Goal: Task Accomplishment & Management: Manage account settings

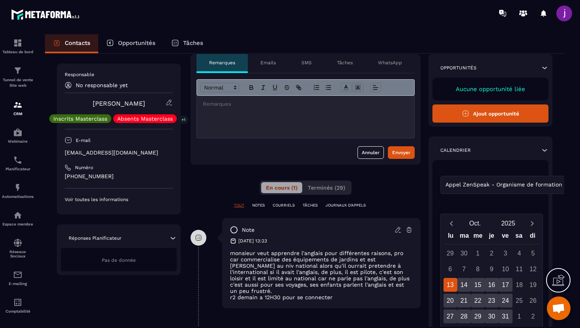
scroll to position [1, 0]
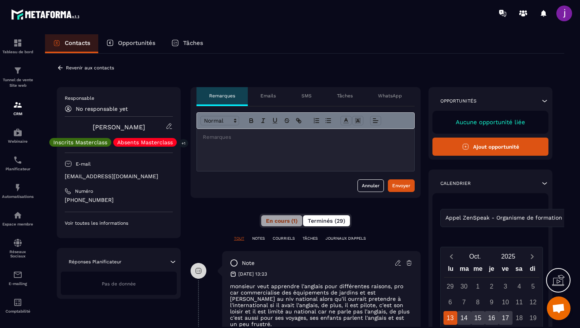
click at [329, 222] on span "Terminés (29)" at bounding box center [326, 221] width 37 height 6
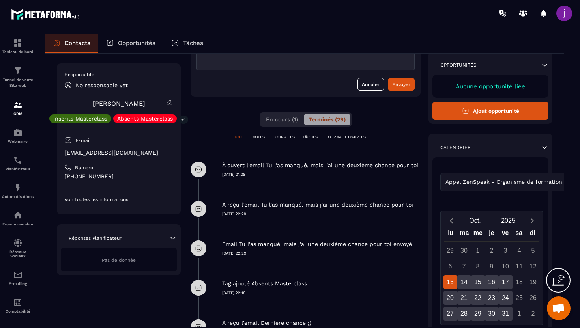
scroll to position [0, 0]
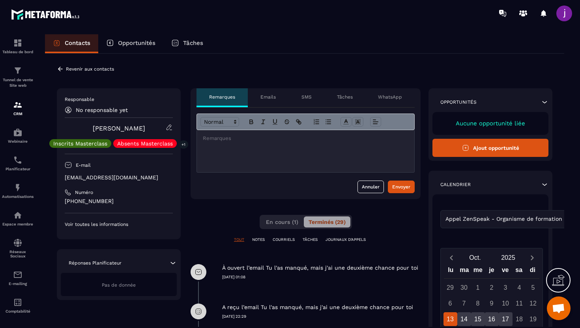
click at [56, 73] on div "**********" at bounding box center [304, 298] width 519 height 488
click at [60, 70] on icon at bounding box center [60, 68] width 7 height 7
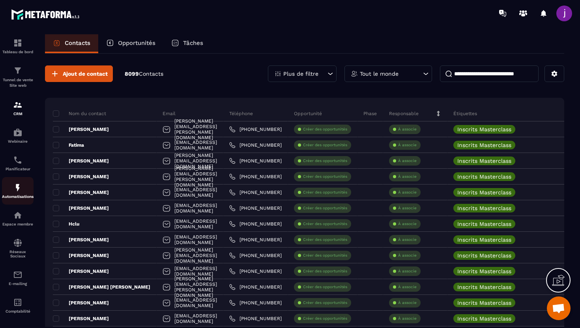
click at [16, 205] on link "Automatisations" at bounding box center [18, 191] width 32 height 28
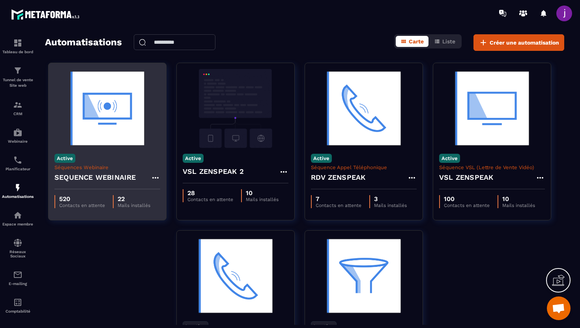
click at [127, 164] on div "Active Séquences Webinaire SEQUENCE WEBINAIRE" at bounding box center [107, 168] width 118 height 41
click at [114, 176] on h4 "SEQUENCE WEBINAIRE" at bounding box center [95, 177] width 82 height 11
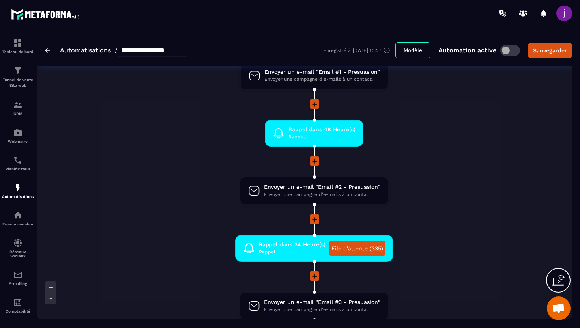
scroll to position [225, 0]
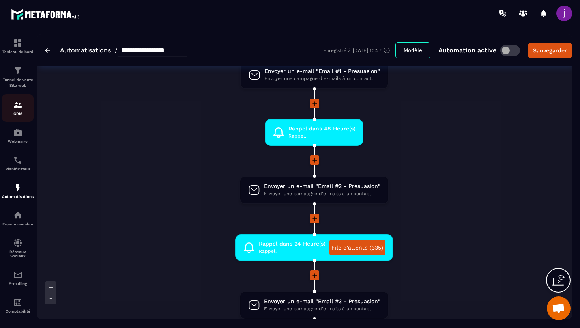
click at [8, 108] on div "CRM" at bounding box center [18, 108] width 32 height 16
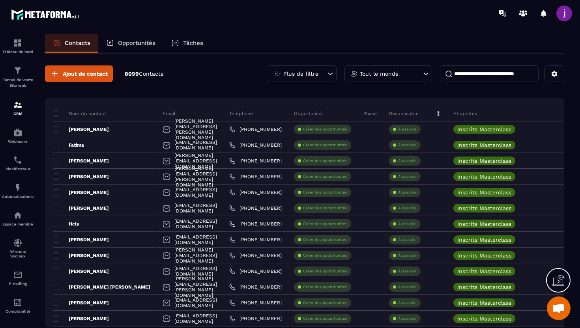
click at [422, 76] on icon at bounding box center [426, 74] width 8 height 8
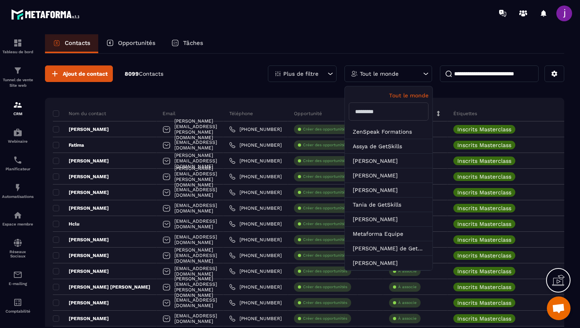
click at [330, 73] on icon at bounding box center [330, 74] width 8 height 8
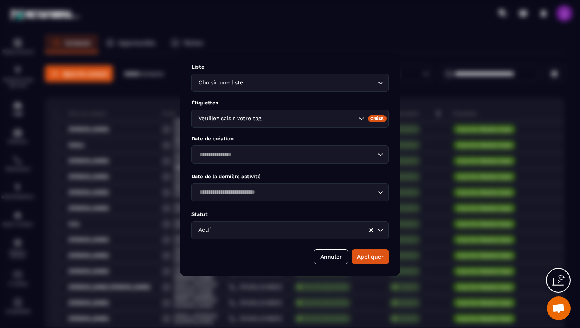
click at [285, 117] on input "Search for option" at bounding box center [310, 118] width 94 height 9
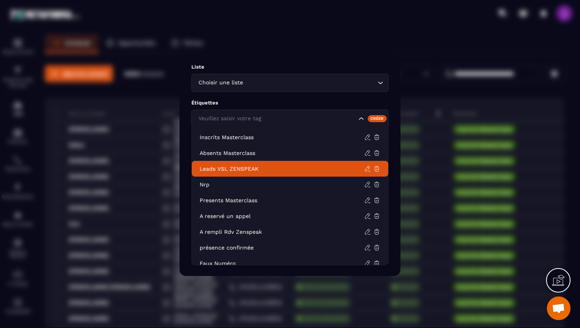
click at [256, 165] on p "Leads VSL ZENSPEAK" at bounding box center [282, 169] width 164 height 8
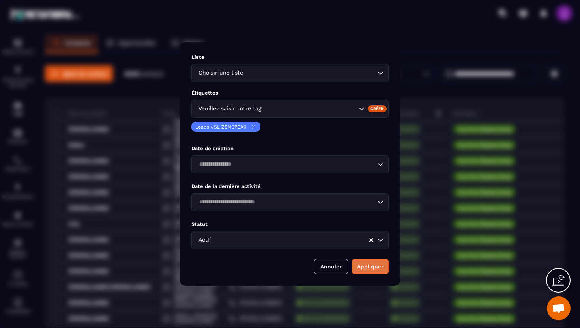
click at [365, 263] on button "Appliquer" at bounding box center [370, 266] width 37 height 15
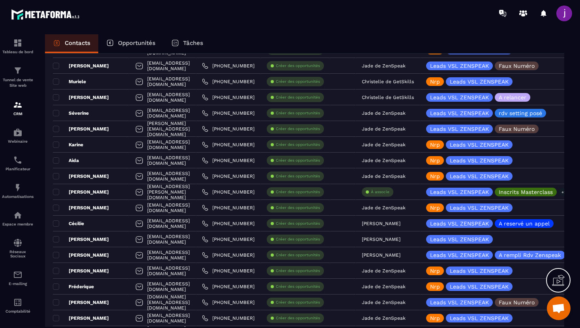
scroll to position [1445, 0]
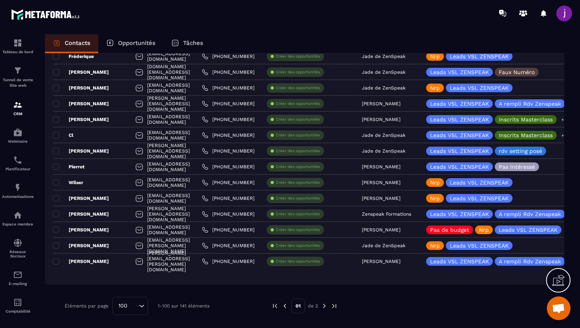
click at [323, 308] on img at bounding box center [324, 305] width 7 height 7
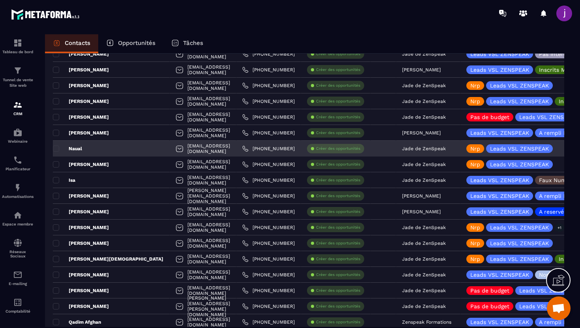
scroll to position [114, 0]
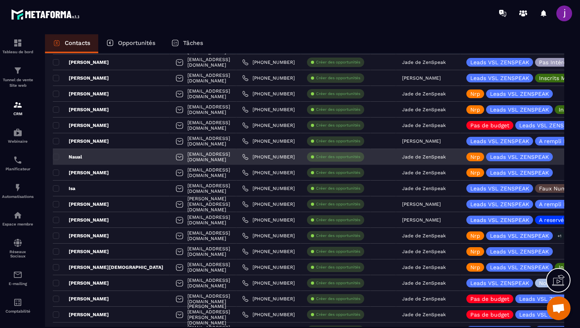
click at [116, 155] on div "Naual" at bounding box center [111, 157] width 117 height 16
